Goal: Information Seeking & Learning: Compare options

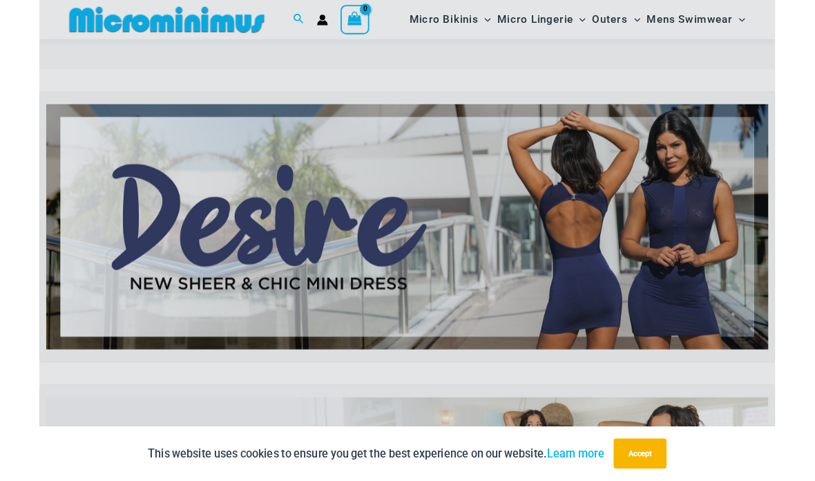
scroll to position [86, 0]
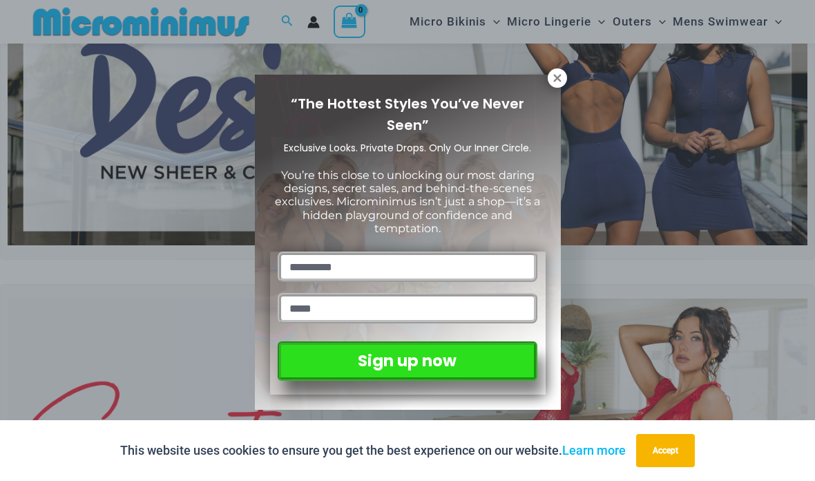
click at [551, 77] on icon at bounding box center [557, 78] width 12 height 12
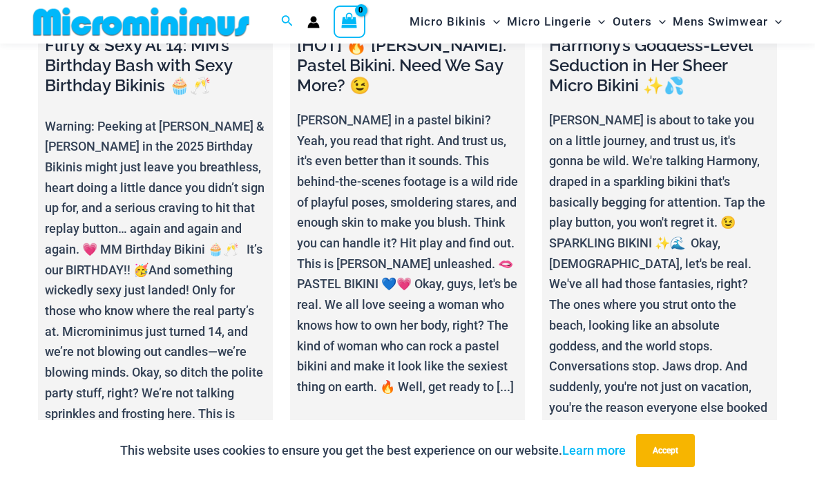
scroll to position [4628, 0]
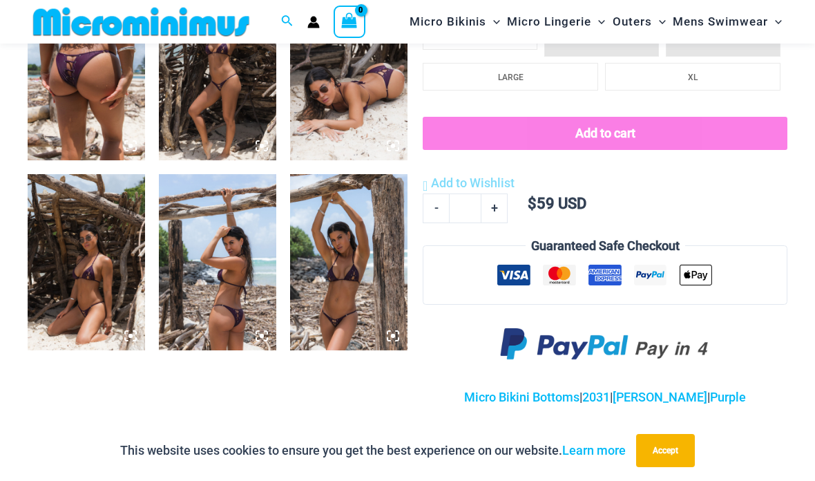
scroll to position [694, 0]
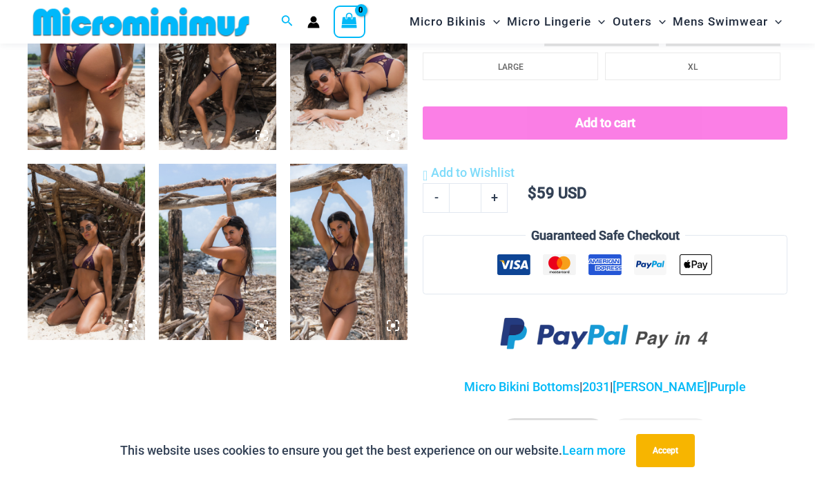
click at [352, 322] on img at bounding box center [348, 252] width 117 height 176
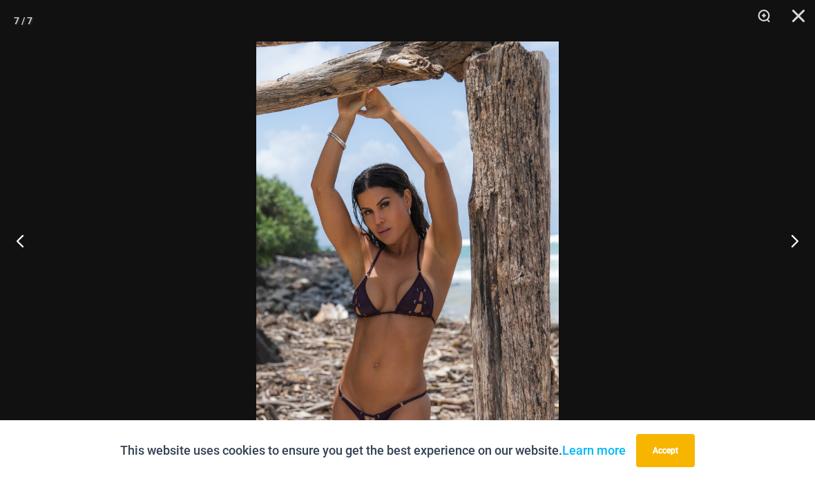
click at [91, 273] on div at bounding box center [407, 240] width 815 height 481
click at [630, 276] on div at bounding box center [407, 240] width 815 height 481
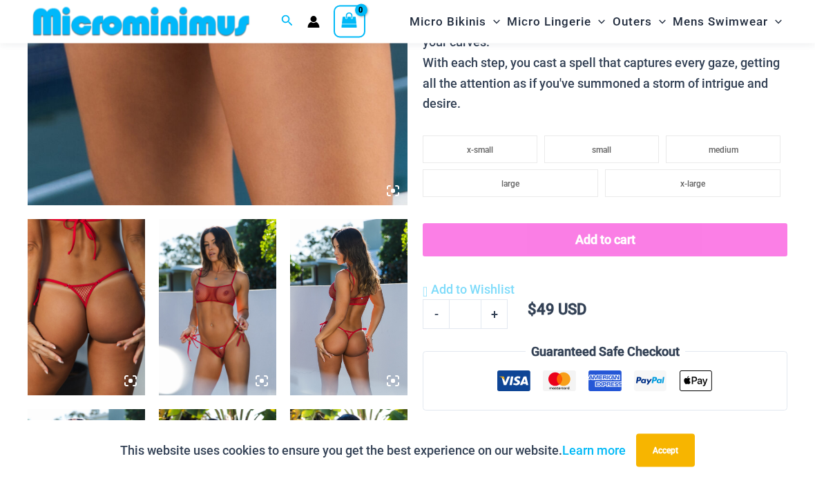
scroll to position [480, 0]
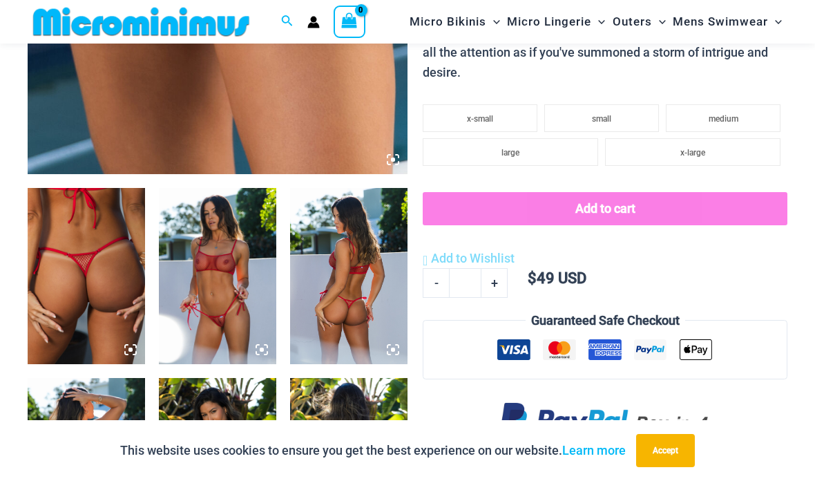
click at [247, 298] on img at bounding box center [217, 276] width 117 height 176
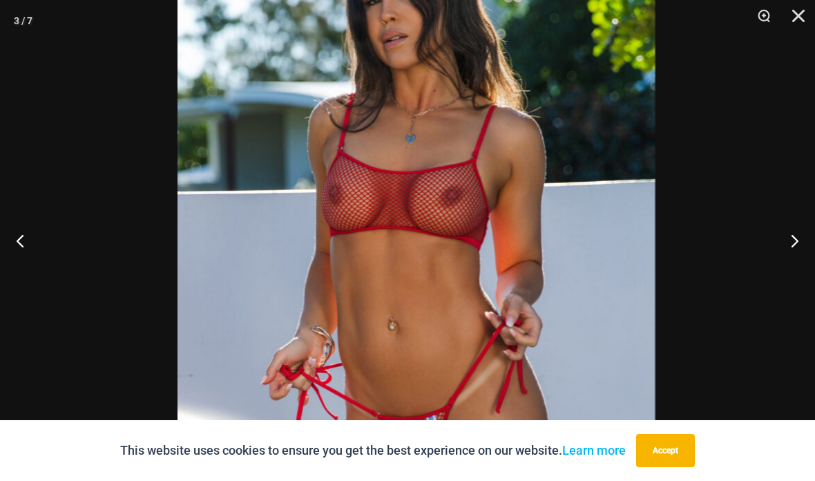
click at [425, 280] on img at bounding box center [416, 253] width 477 height 715
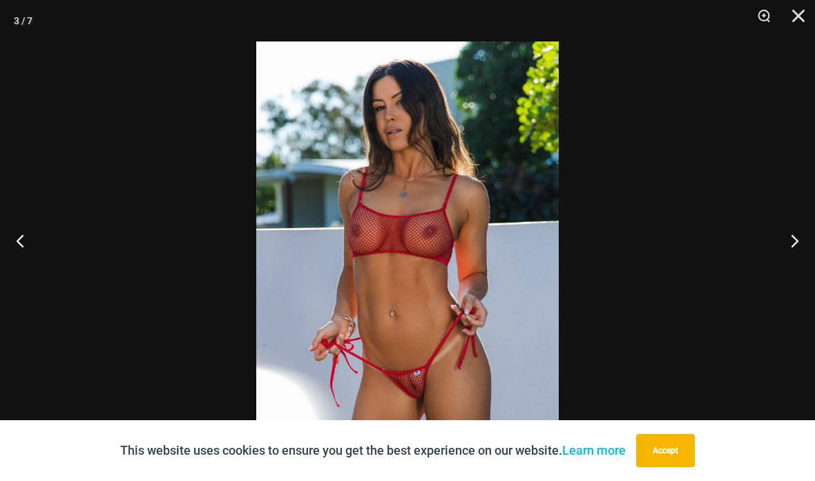
click at [209, 213] on div at bounding box center [407, 240] width 815 height 481
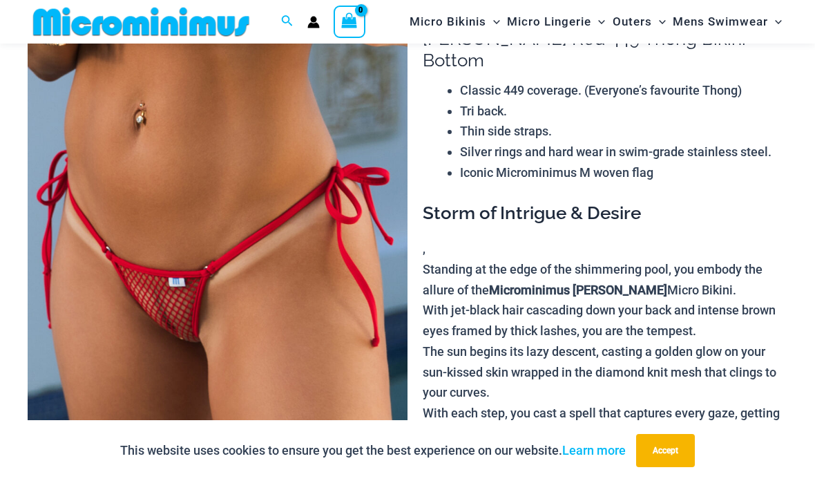
scroll to position [0, 0]
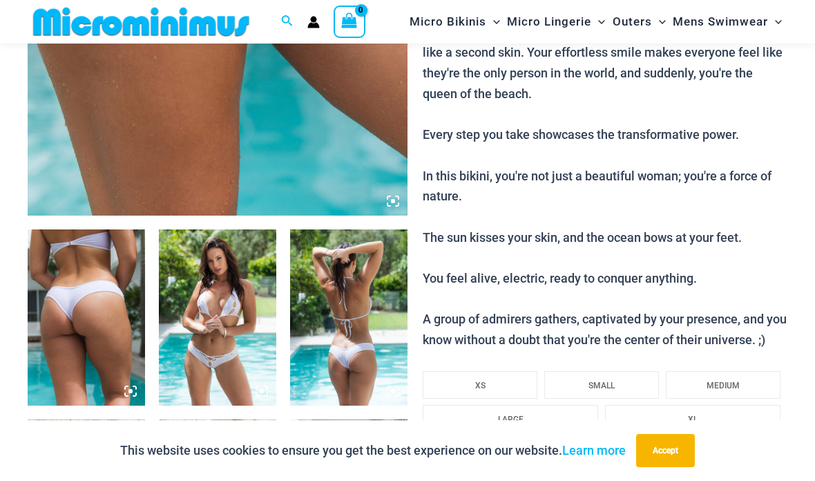
scroll to position [531, 0]
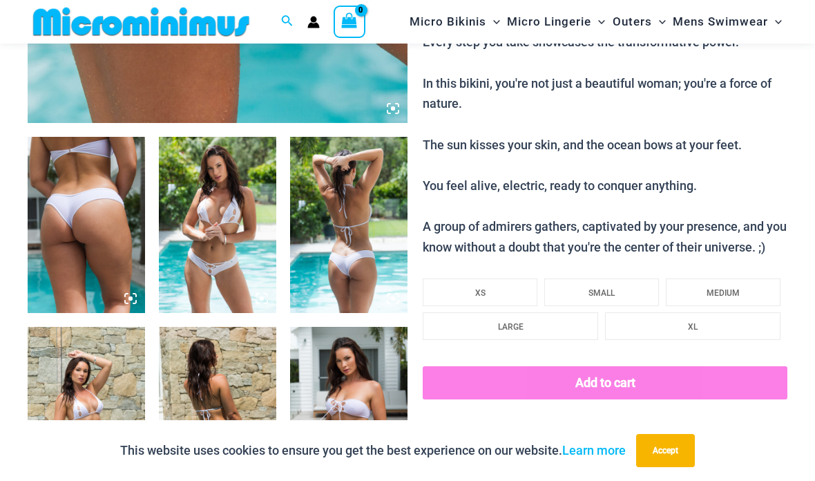
click at [241, 294] on img at bounding box center [217, 225] width 117 height 176
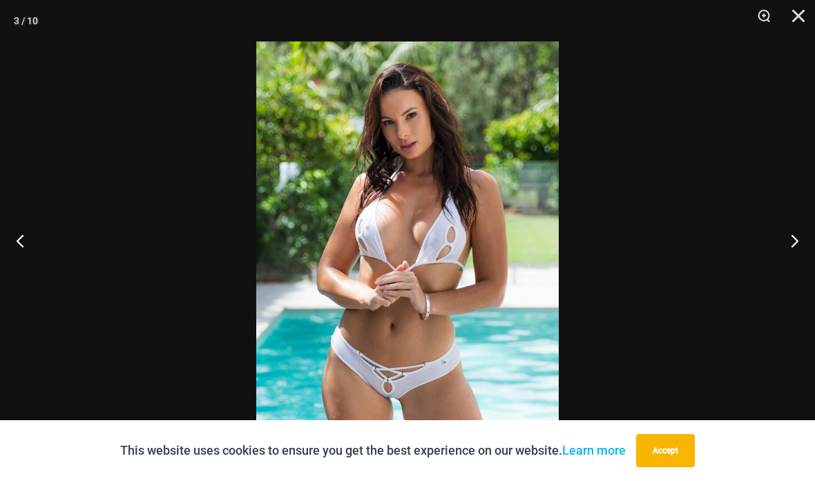
click at [777, 255] on button "Next" at bounding box center [789, 240] width 52 height 69
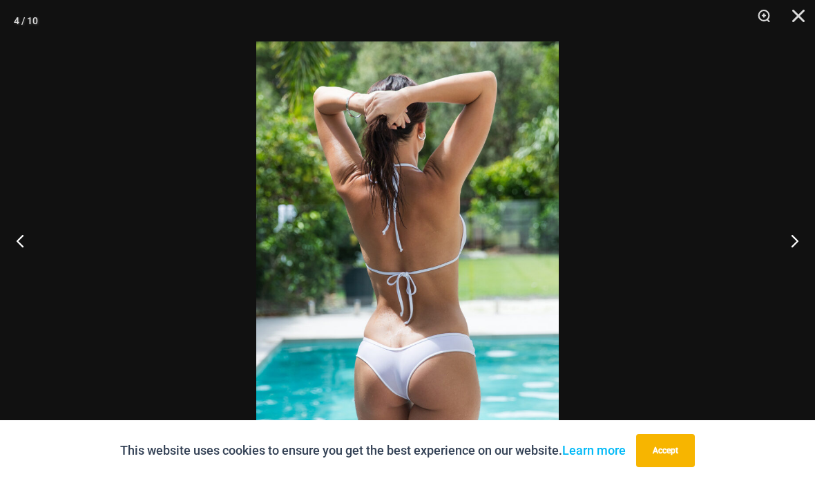
click at [776, 249] on button "Next" at bounding box center [789, 240] width 52 height 69
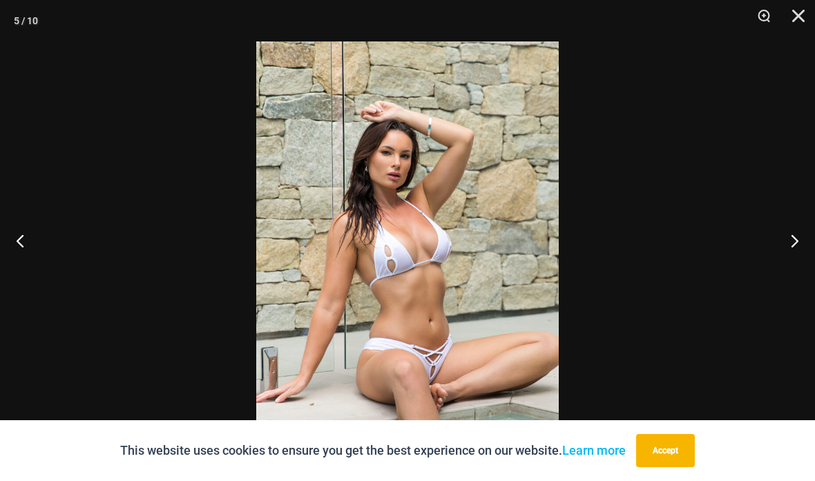
click at [774, 262] on button "Next" at bounding box center [789, 240] width 52 height 69
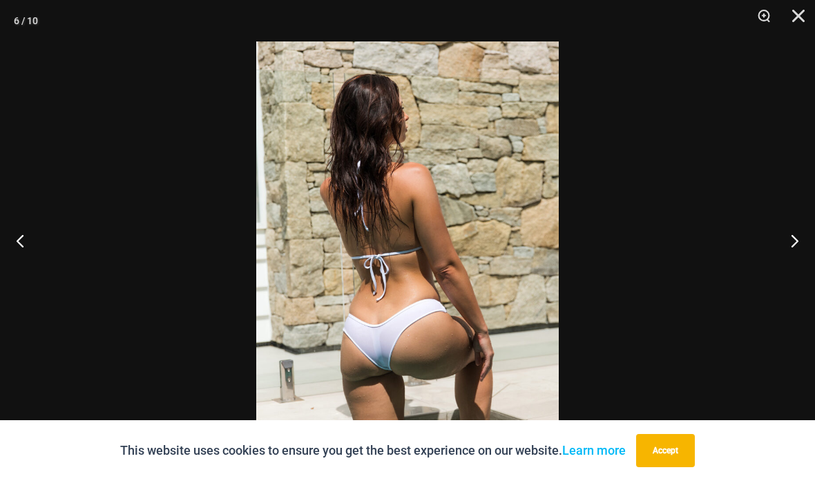
click at [782, 256] on button "Next" at bounding box center [789, 240] width 52 height 69
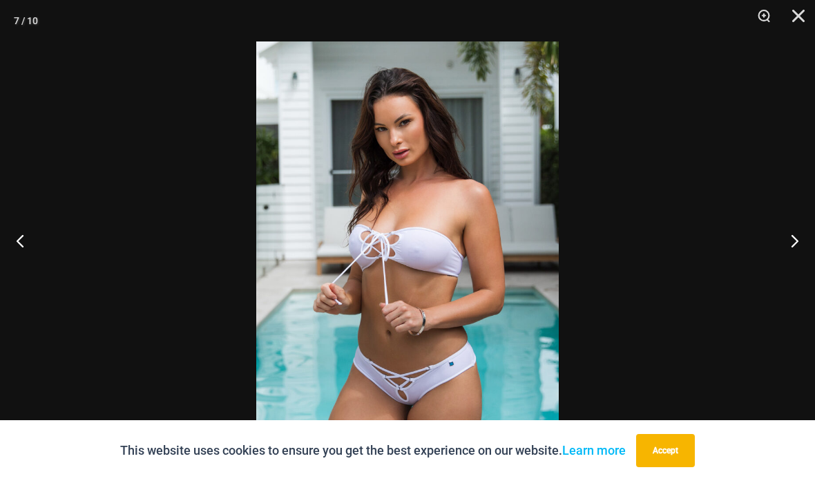
click at [779, 259] on button "Next" at bounding box center [789, 240] width 52 height 69
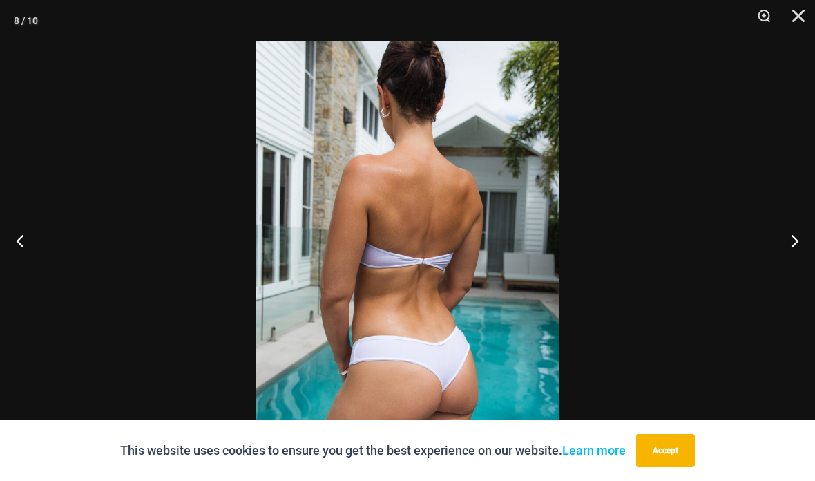
click at [783, 256] on button "Next" at bounding box center [789, 240] width 52 height 69
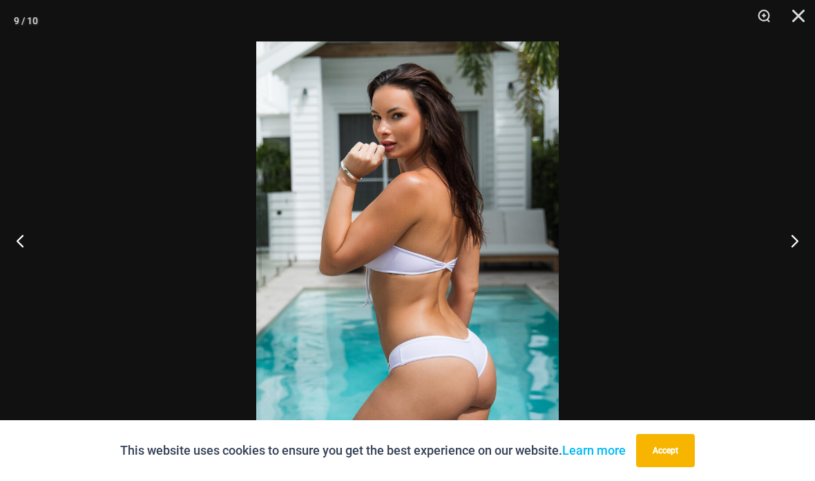
click at [782, 257] on button "Next" at bounding box center [789, 240] width 52 height 69
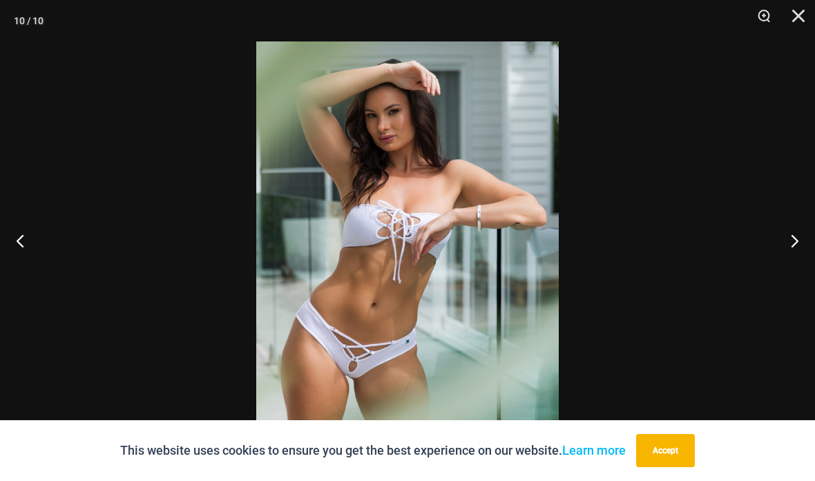
click at [789, 262] on button "Next" at bounding box center [789, 240] width 52 height 69
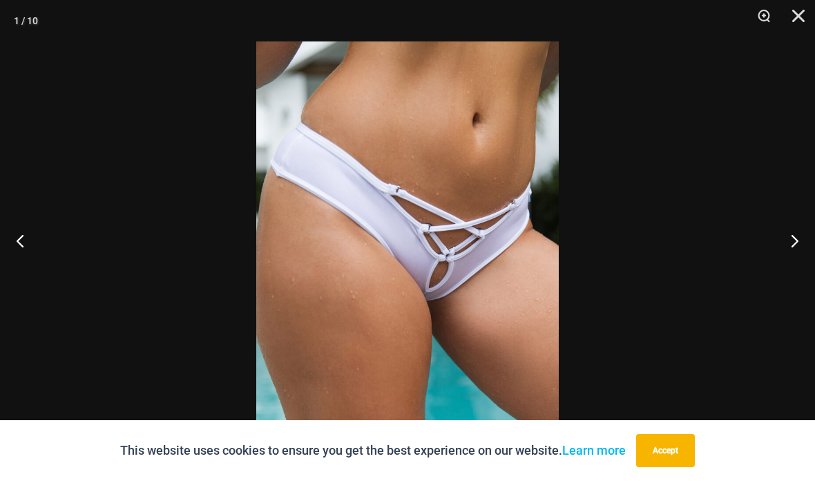
click at [796, 236] on button "Next" at bounding box center [789, 240] width 52 height 69
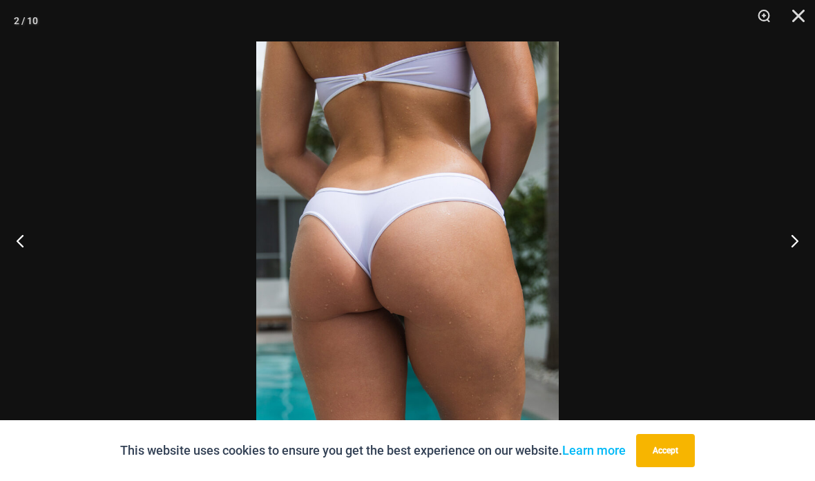
click at [785, 274] on button "Next" at bounding box center [789, 240] width 52 height 69
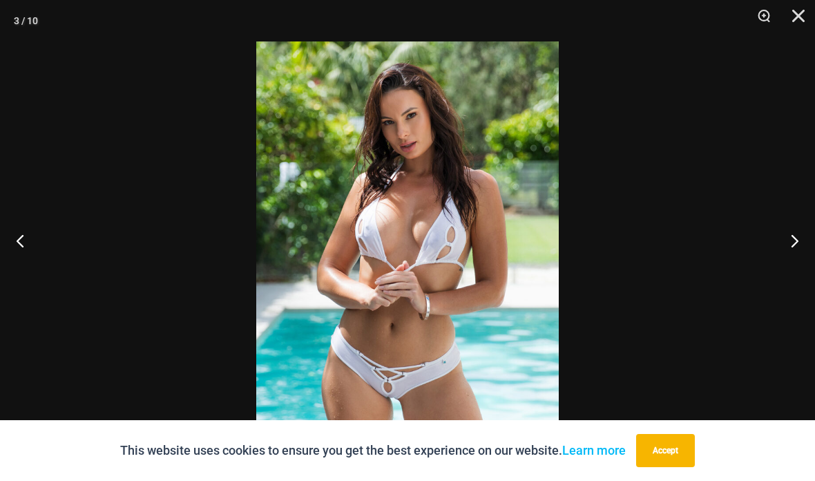
click at [46, 250] on button "Previous" at bounding box center [26, 240] width 52 height 69
click at [45, 249] on button "Previous" at bounding box center [26, 240] width 52 height 69
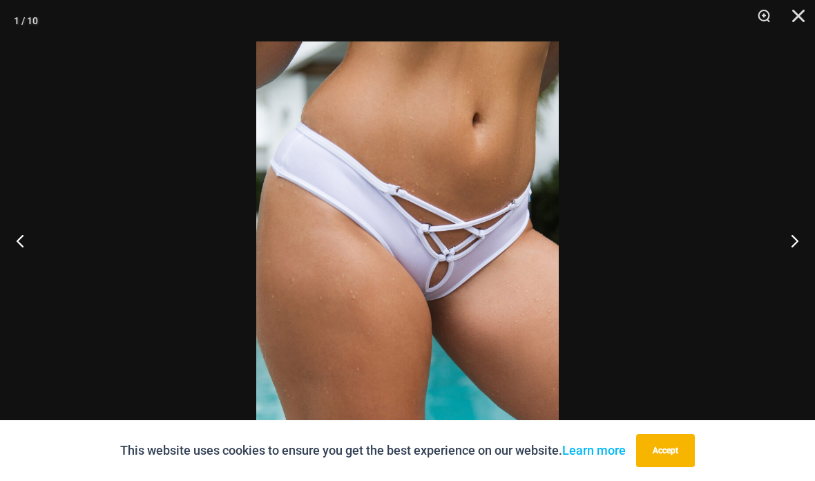
click at [778, 275] on button "Next" at bounding box center [789, 240] width 52 height 69
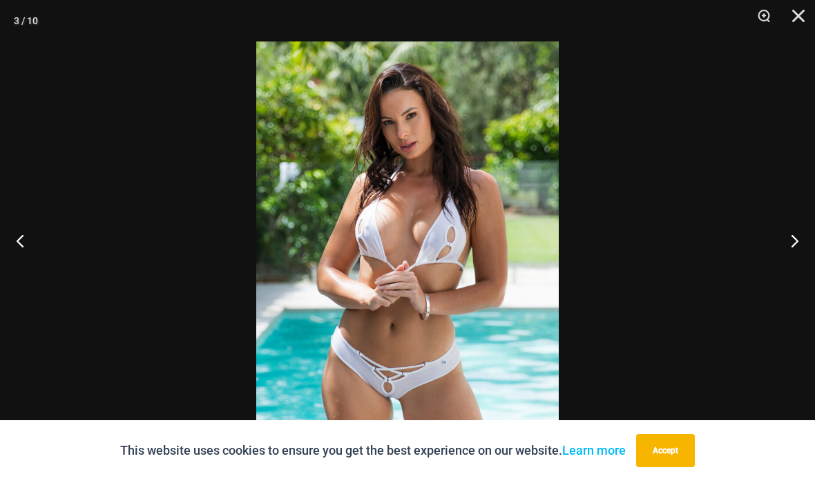
click at [778, 275] on button "Next" at bounding box center [789, 240] width 52 height 69
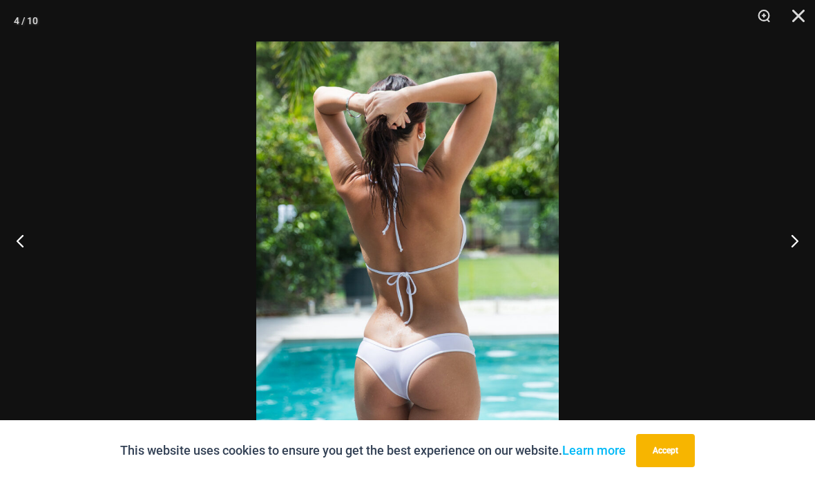
click at [776, 275] on button "Next" at bounding box center [789, 240] width 52 height 69
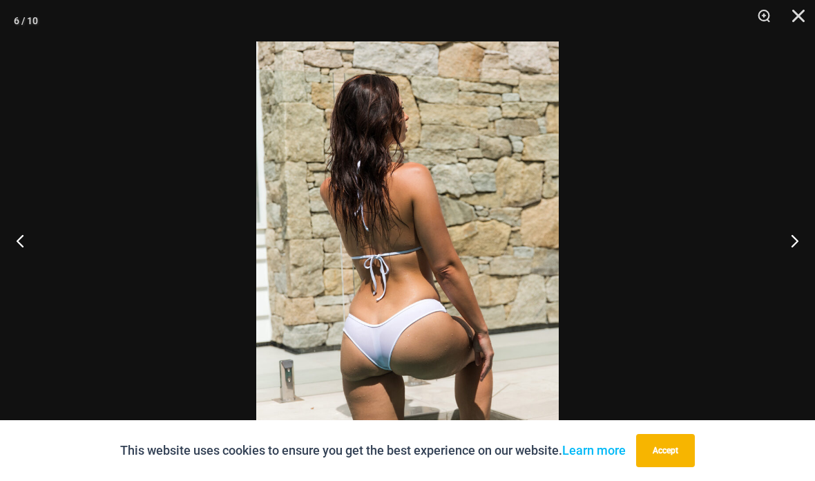
click at [747, 294] on div at bounding box center [407, 240] width 815 height 481
click at [727, 160] on div at bounding box center [407, 240] width 815 height 481
click at [100, 271] on div at bounding box center [407, 240] width 815 height 481
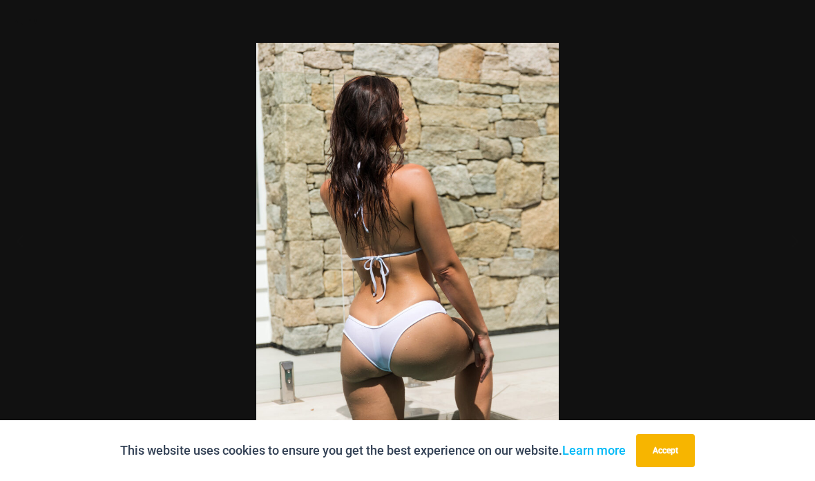
click at [75, 240] on div at bounding box center [407, 240] width 815 height 481
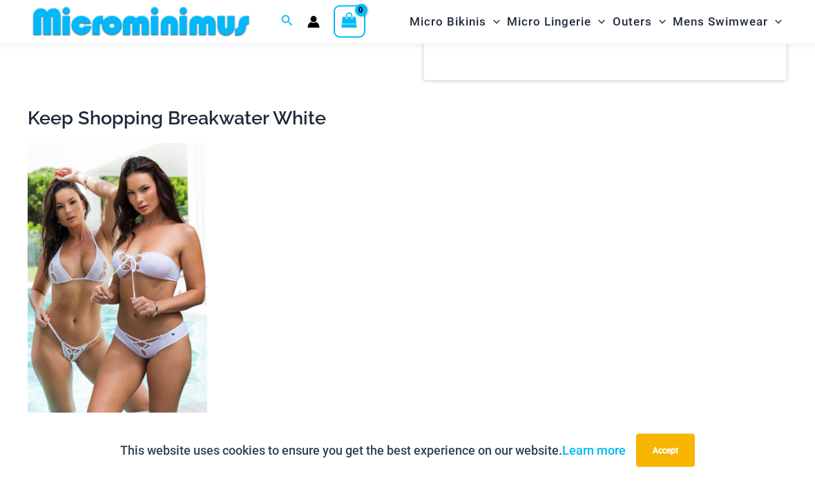
scroll to position [1428, 0]
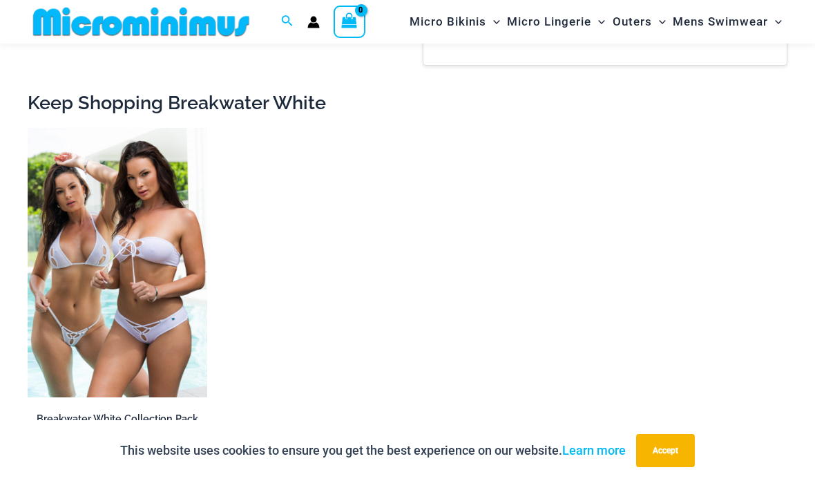
click at [28, 128] on img at bounding box center [28, 128] width 0 height 0
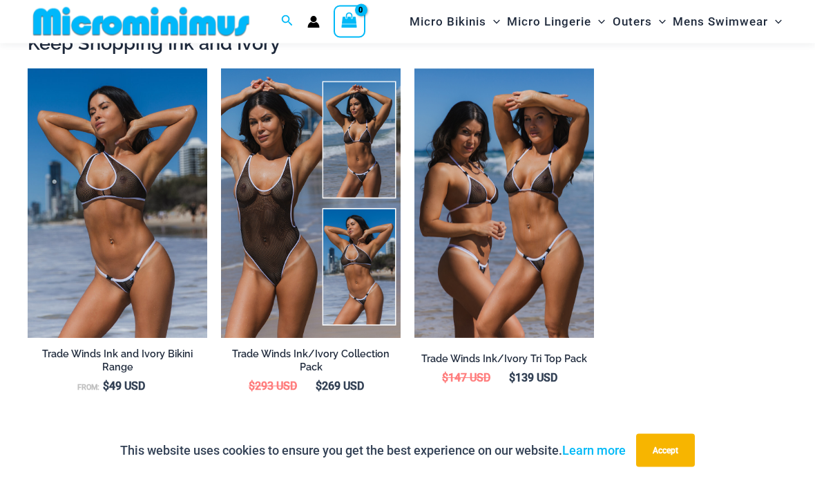
scroll to position [1371, 0]
click at [221, 68] on img at bounding box center [221, 68] width 0 height 0
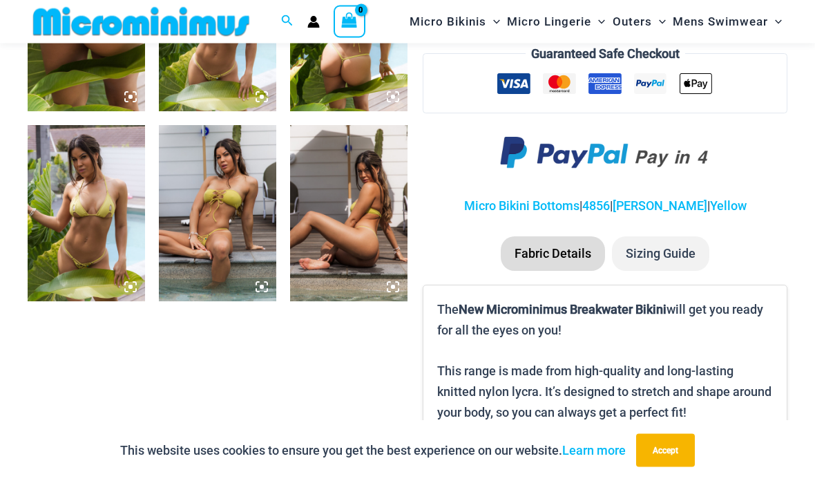
scroll to position [733, 0]
click at [216, 258] on img at bounding box center [217, 213] width 117 height 176
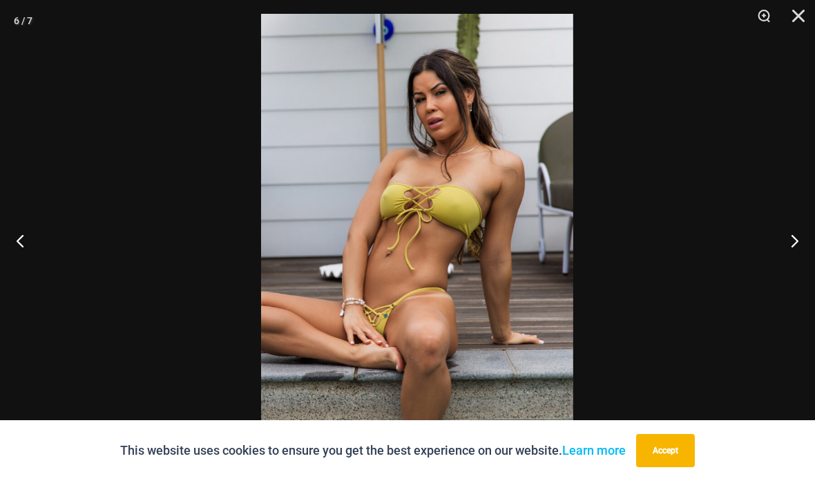
click at [413, 376] on img at bounding box center [417, 248] width 312 height 468
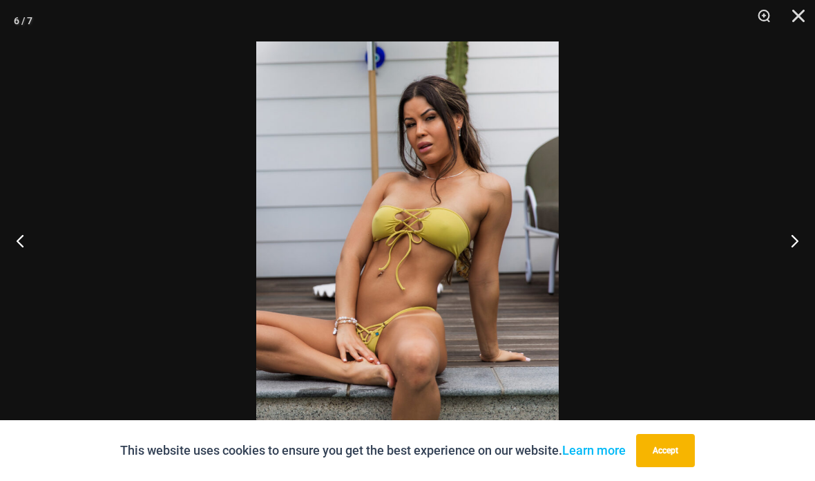
click at [633, 259] on div at bounding box center [407, 240] width 815 height 481
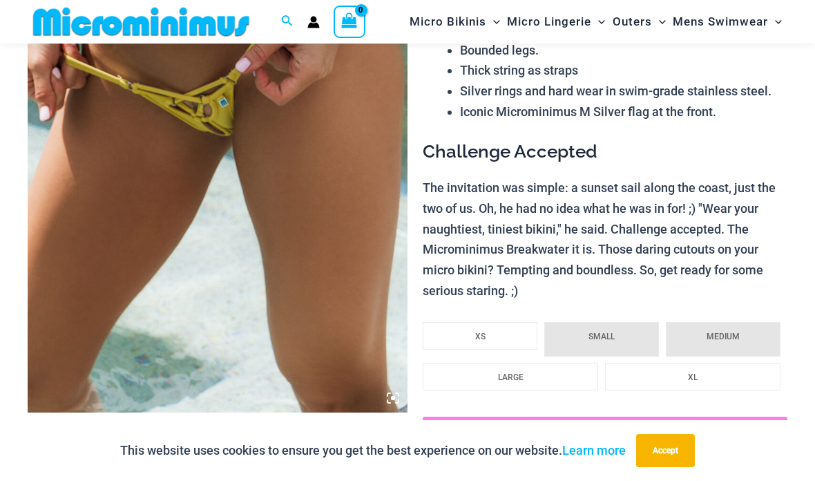
scroll to position [0, 0]
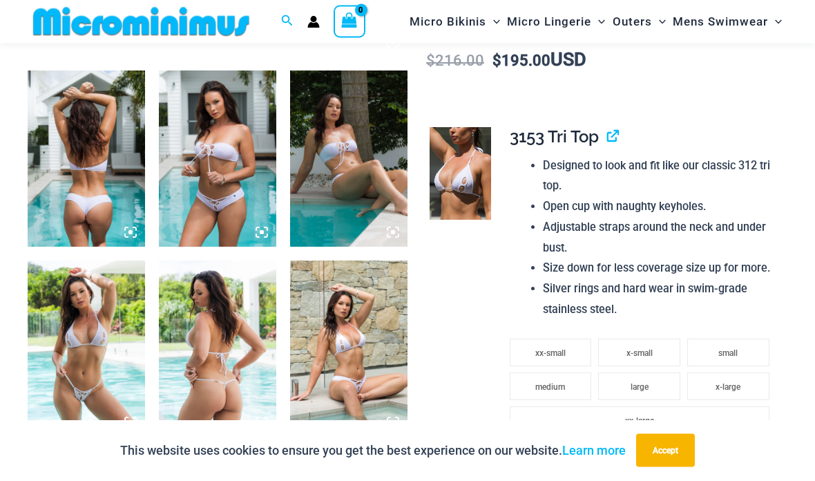
scroll to position [597, 0]
click at [61, 198] on img at bounding box center [86, 158] width 117 height 176
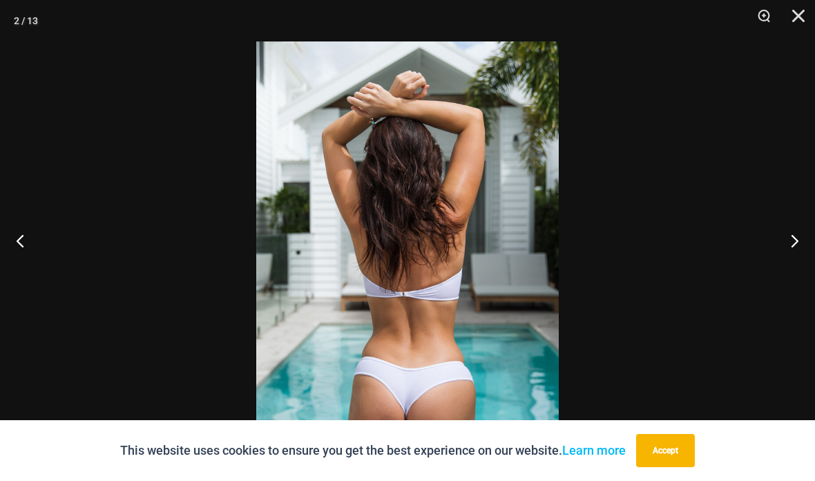
click at [807, 259] on button "Next" at bounding box center [789, 240] width 52 height 69
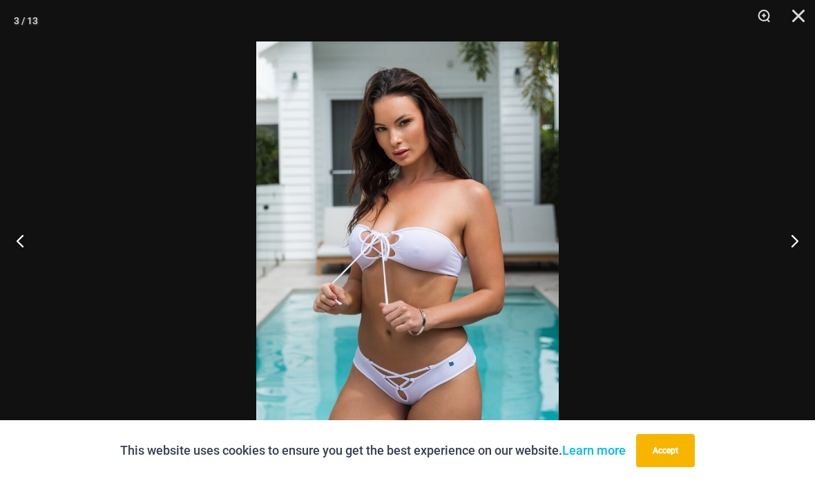
click at [798, 269] on button "Next" at bounding box center [789, 240] width 52 height 69
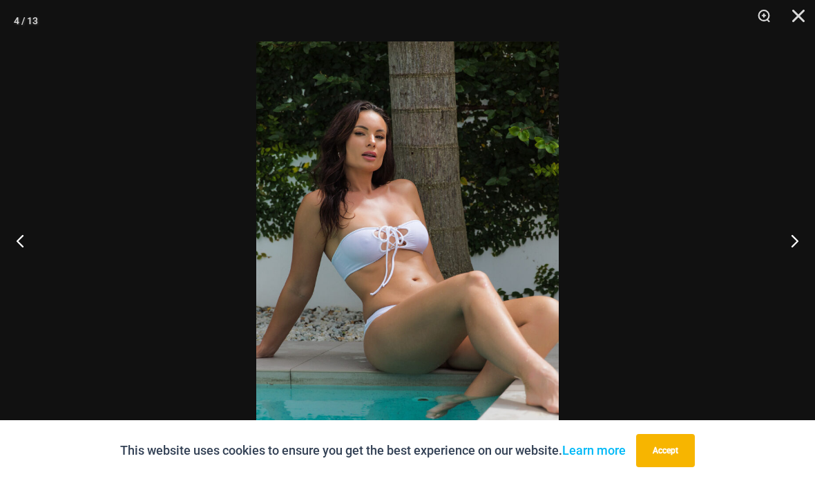
click at [798, 269] on button "Next" at bounding box center [789, 240] width 52 height 69
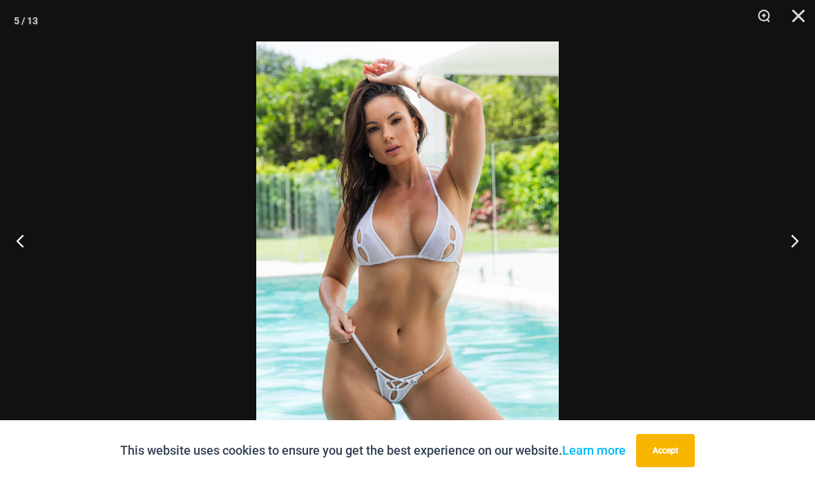
click at [792, 275] on button "Next" at bounding box center [789, 240] width 52 height 69
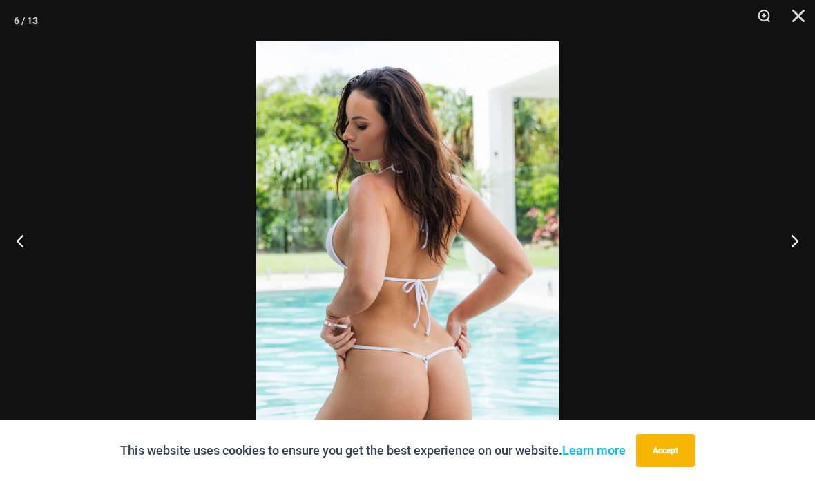
click at [799, 275] on button "Next" at bounding box center [789, 240] width 52 height 69
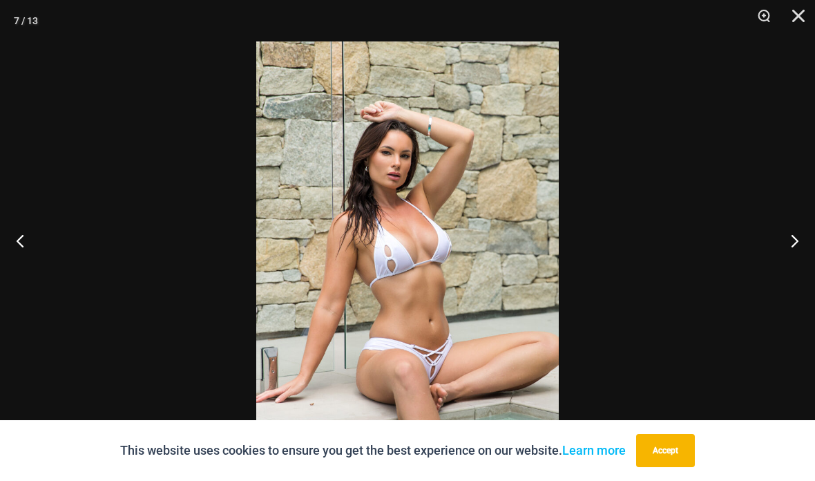
click at [37, 266] on button "Previous" at bounding box center [26, 240] width 52 height 69
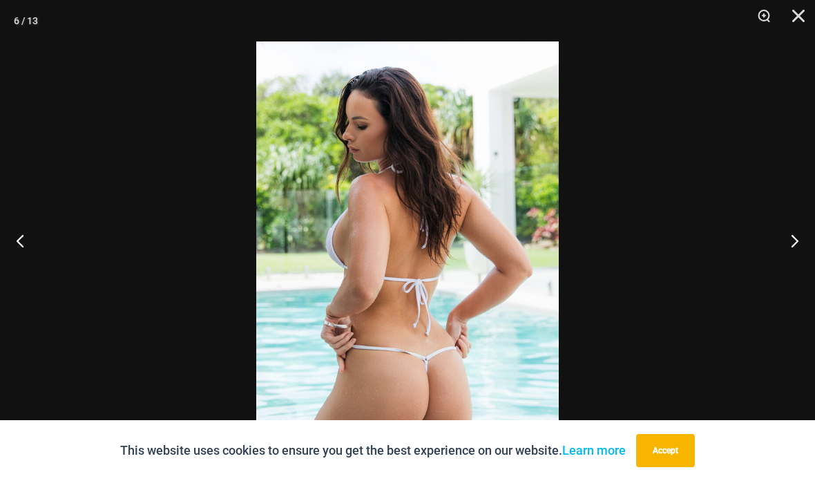
click at [797, 271] on button "Next" at bounding box center [789, 240] width 52 height 69
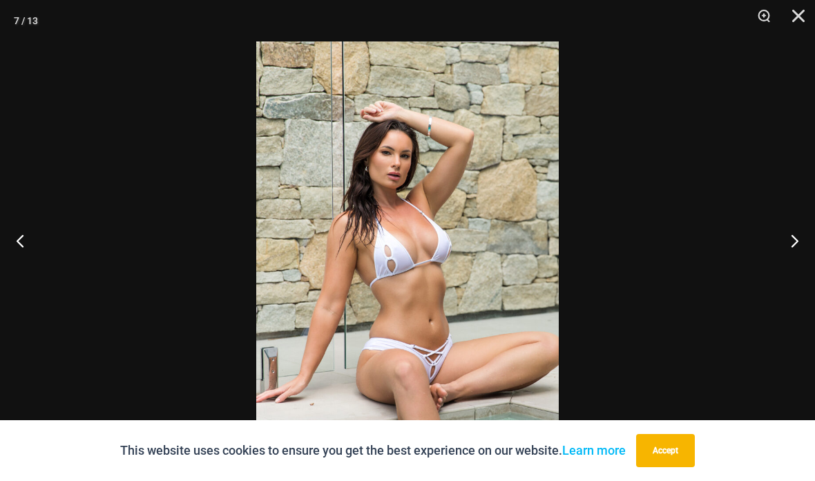
click at [797, 271] on button "Next" at bounding box center [789, 240] width 52 height 69
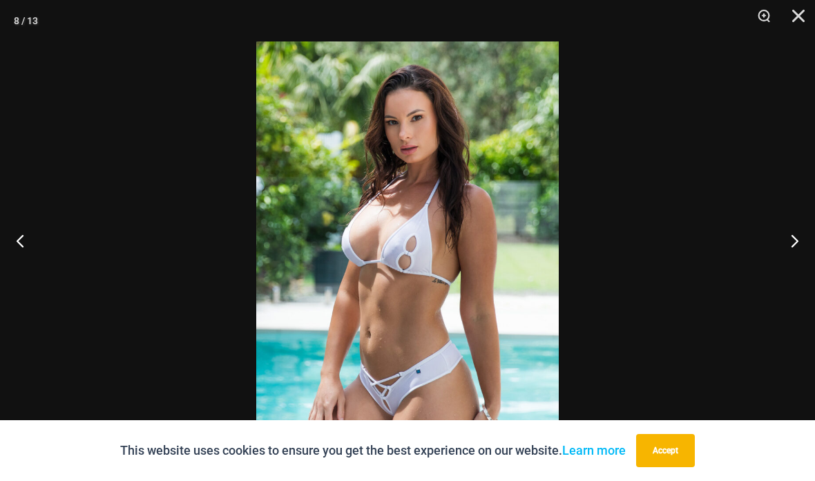
click at [805, 271] on button "Next" at bounding box center [789, 240] width 52 height 69
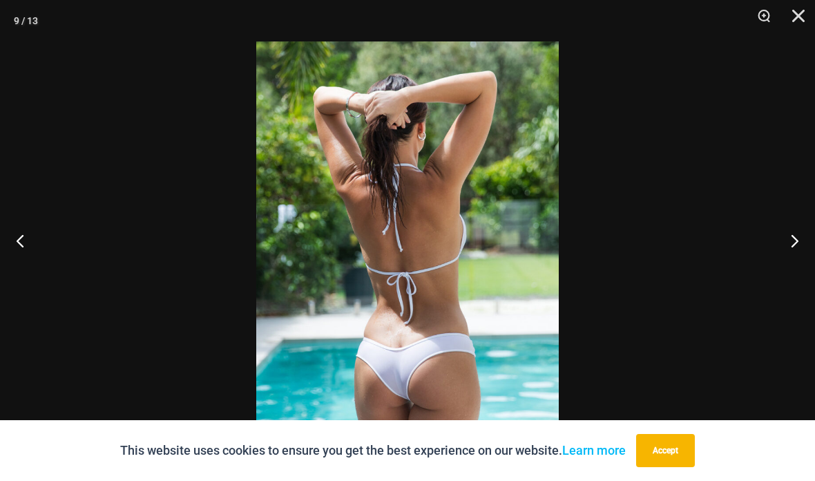
click at [807, 272] on button "Next" at bounding box center [789, 240] width 52 height 69
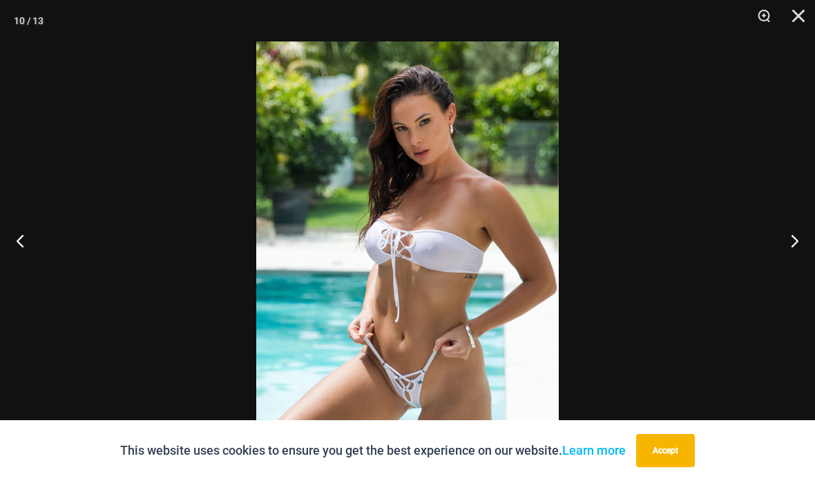
click at [790, 266] on button "Next" at bounding box center [789, 240] width 52 height 69
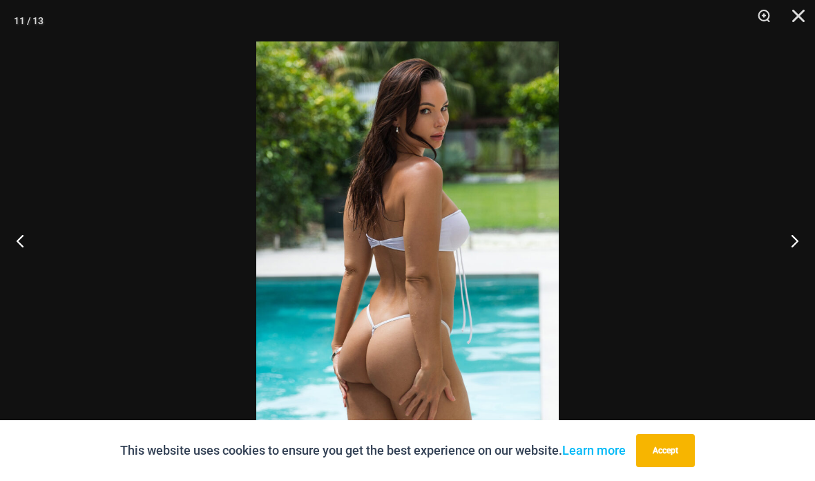
click at [792, 272] on button "Next" at bounding box center [789, 240] width 52 height 69
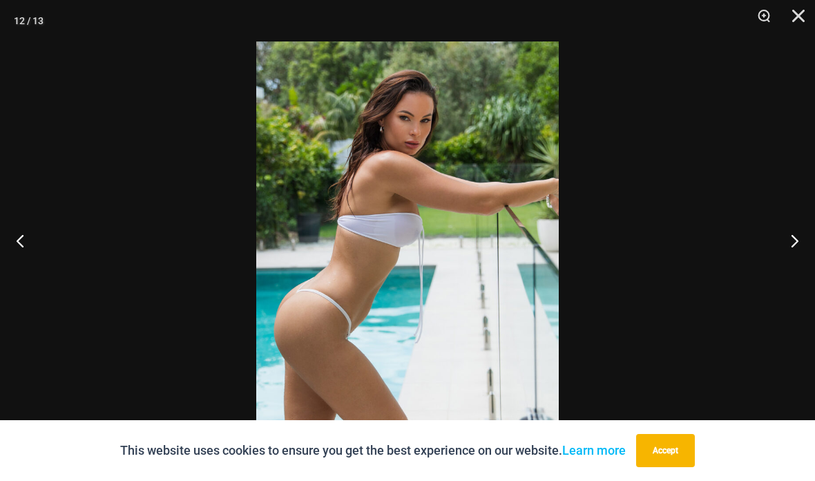
click at [795, 274] on button "Next" at bounding box center [789, 240] width 52 height 69
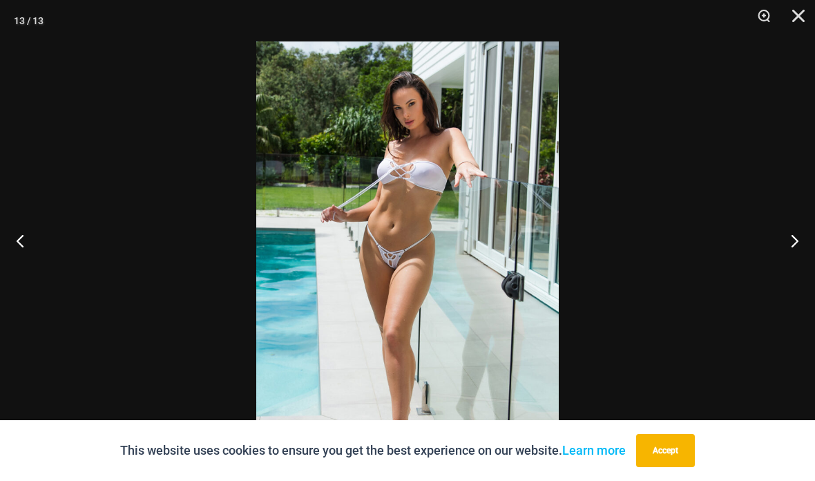
click at [785, 238] on button "Next" at bounding box center [789, 240] width 52 height 69
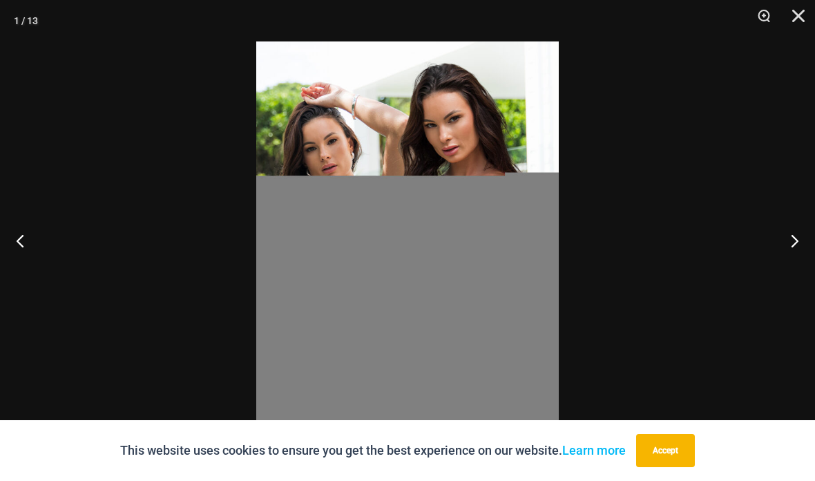
click at [799, 239] on button "Next" at bounding box center [789, 240] width 52 height 69
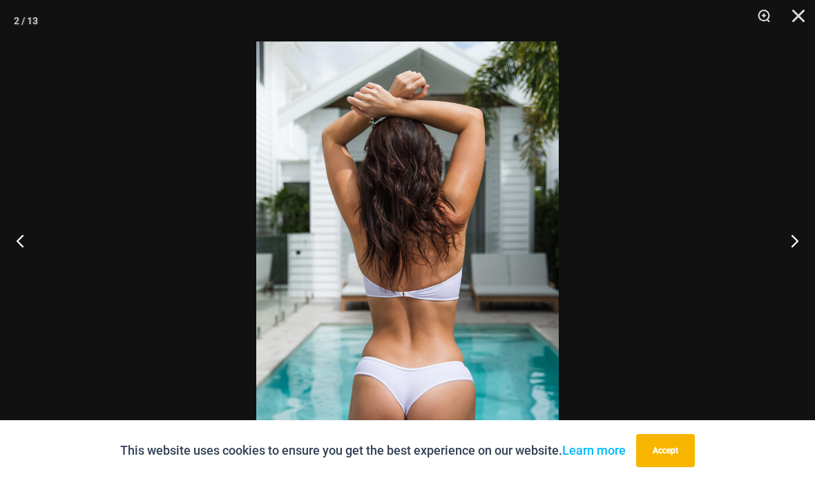
click at [67, 250] on div at bounding box center [407, 240] width 815 height 481
click at [801, 29] on button "Close" at bounding box center [793, 20] width 35 height 41
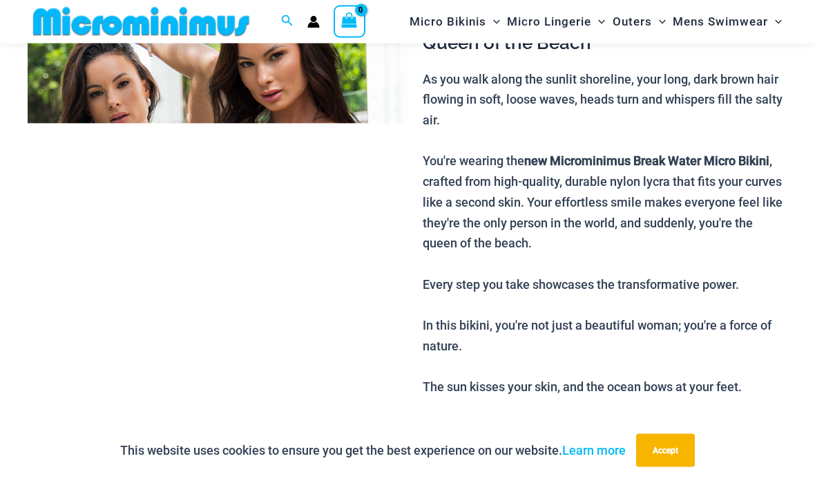
scroll to position [0, 0]
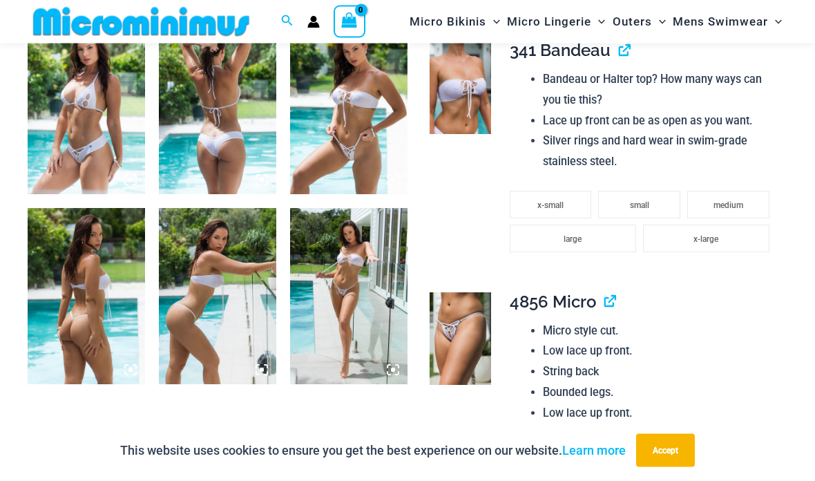
scroll to position [1051, 0]
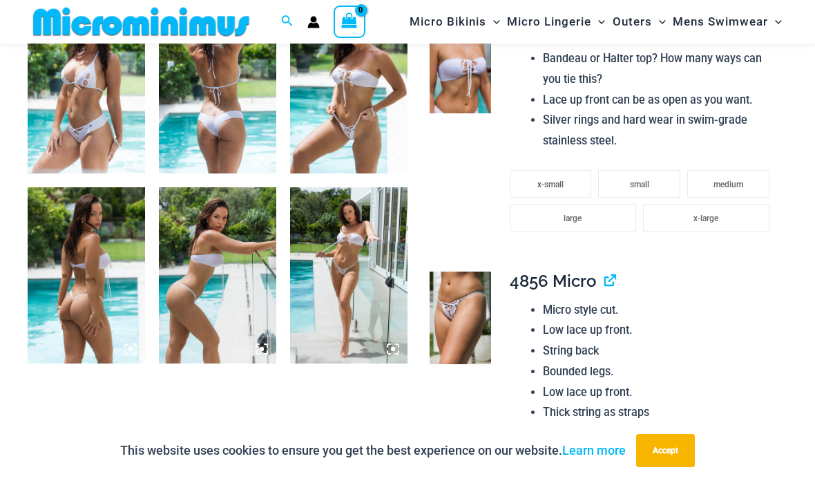
click at [479, 333] on img at bounding box center [460, 317] width 61 height 93
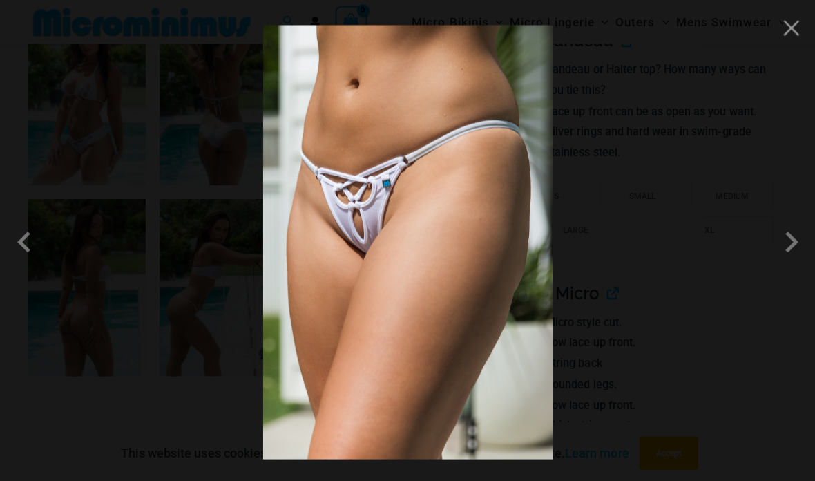
scroll to position [1040, 0]
click at [793, 238] on span at bounding box center [787, 240] width 41 height 41
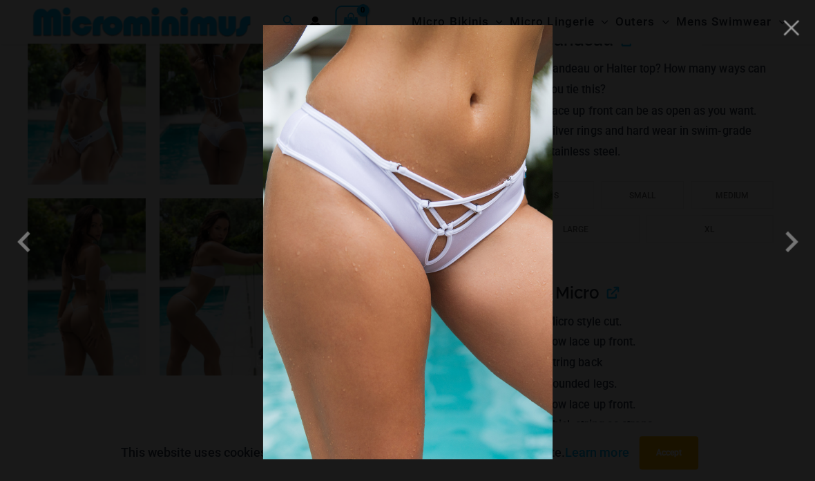
click at [774, 253] on span at bounding box center [787, 240] width 41 height 41
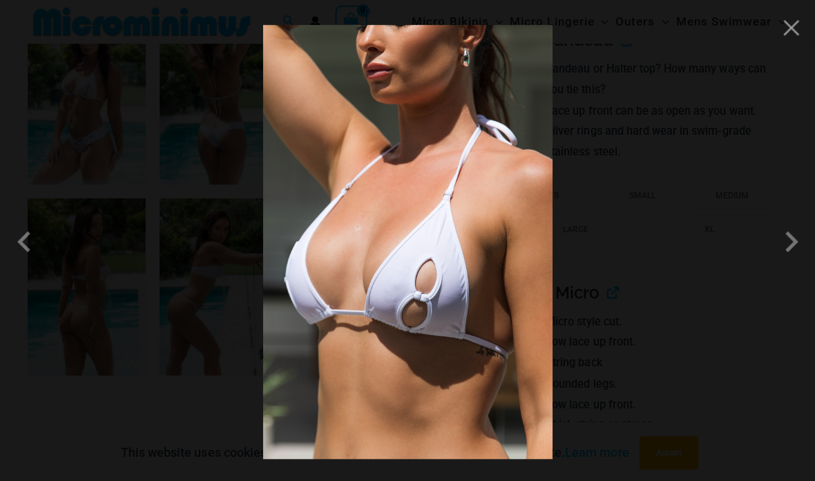
click at [783, 250] on span at bounding box center [787, 240] width 41 height 41
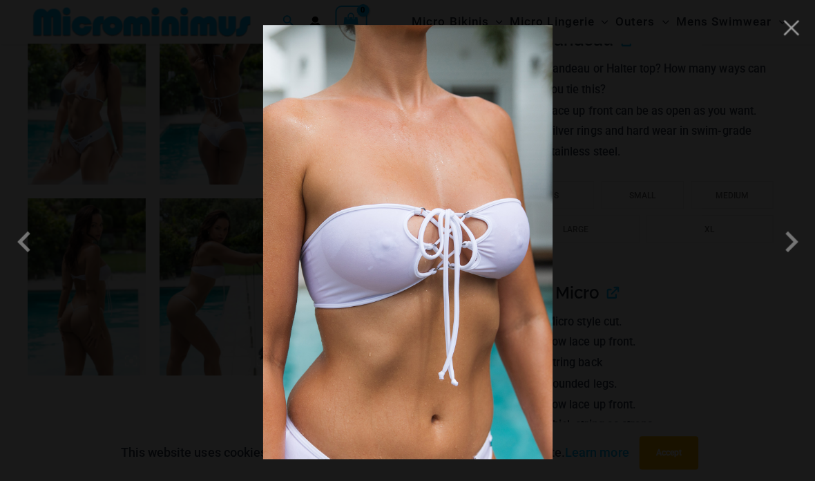
click at [783, 30] on button "Close" at bounding box center [787, 27] width 21 height 21
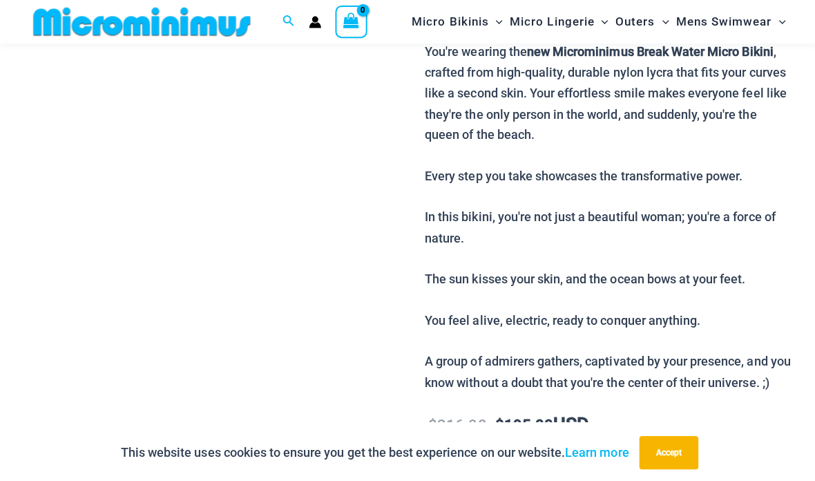
scroll to position [126, 0]
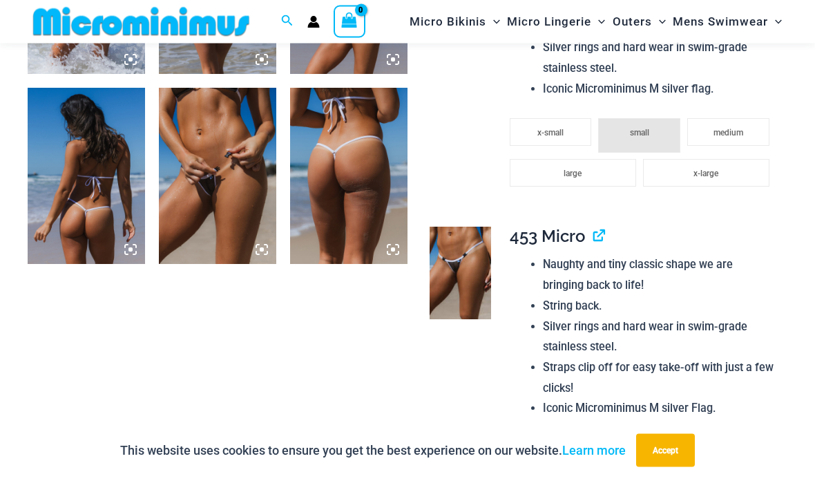
scroll to position [1340, 0]
click at [239, 231] on img at bounding box center [217, 176] width 117 height 176
click at [655, 296] on li "String back." at bounding box center [659, 306] width 233 height 21
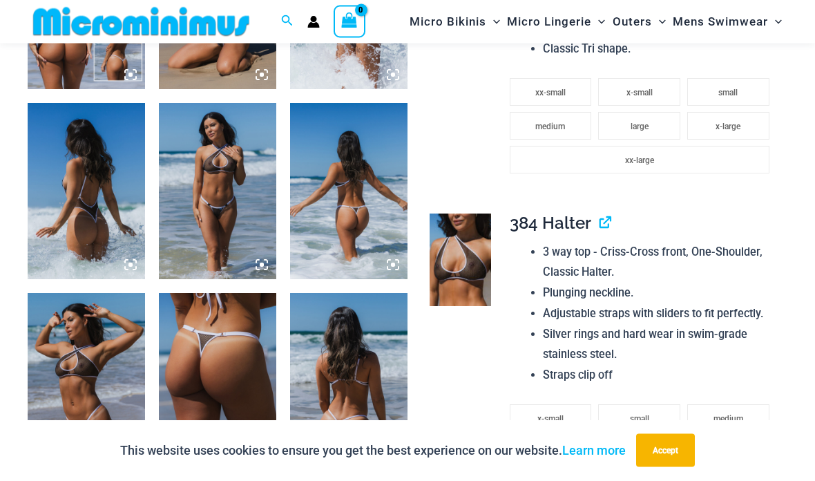
scroll to position [732, 0]
